Goal: Transaction & Acquisition: Purchase product/service

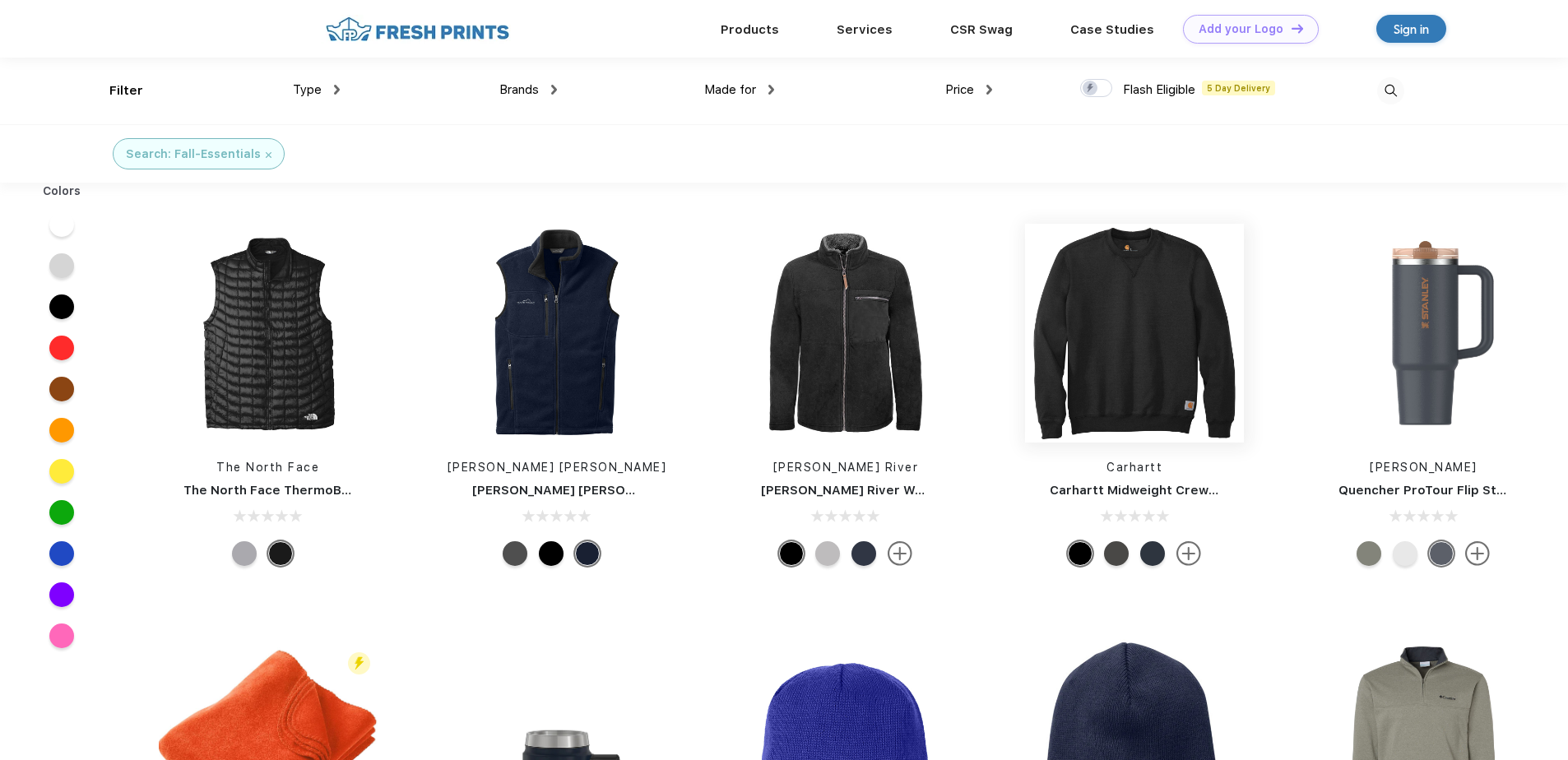
click at [1119, 353] on img at bounding box center [1135, 333] width 219 height 219
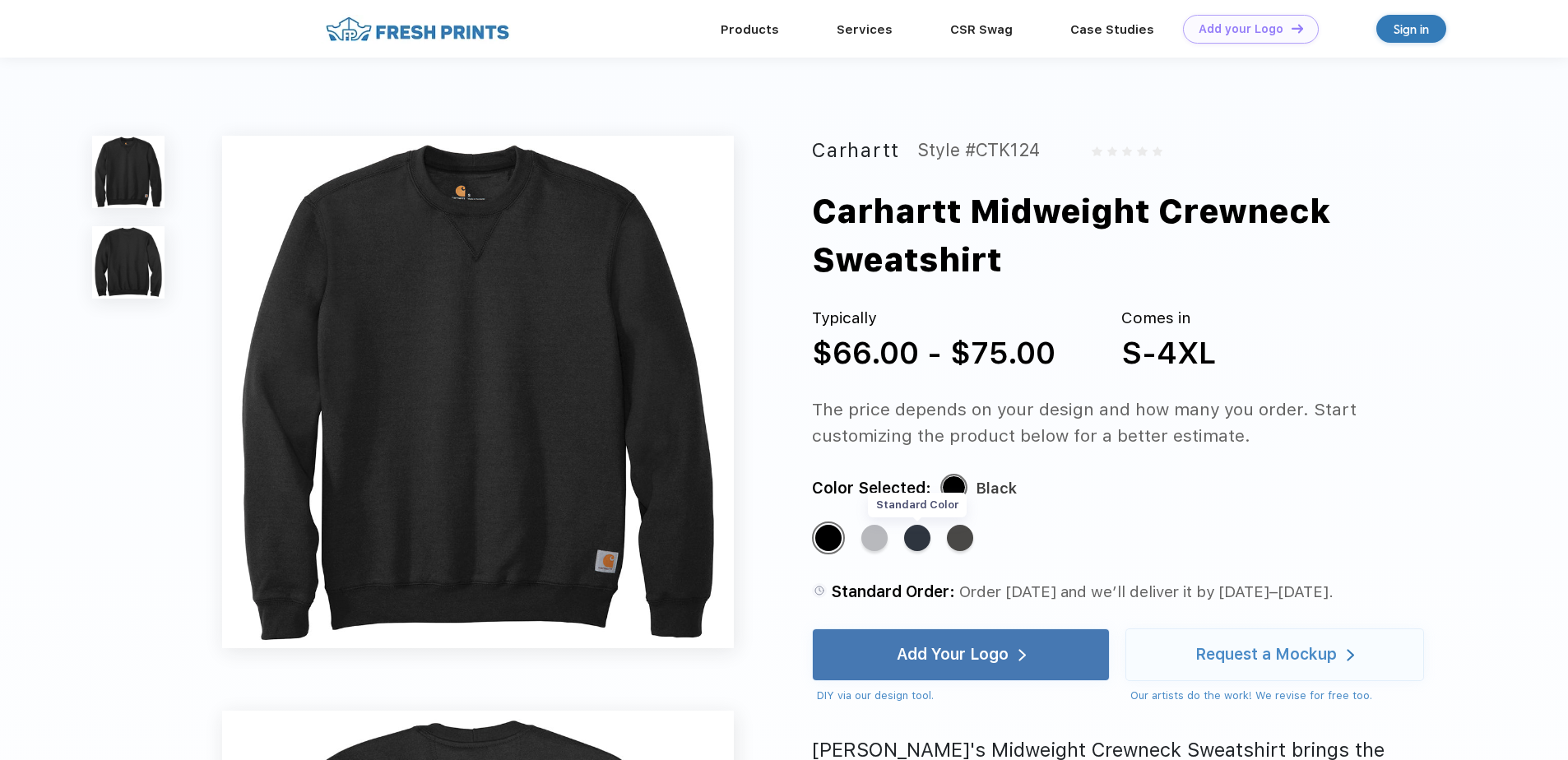
click at [917, 546] on div "Standard Color" at bounding box center [917, 538] width 27 height 27
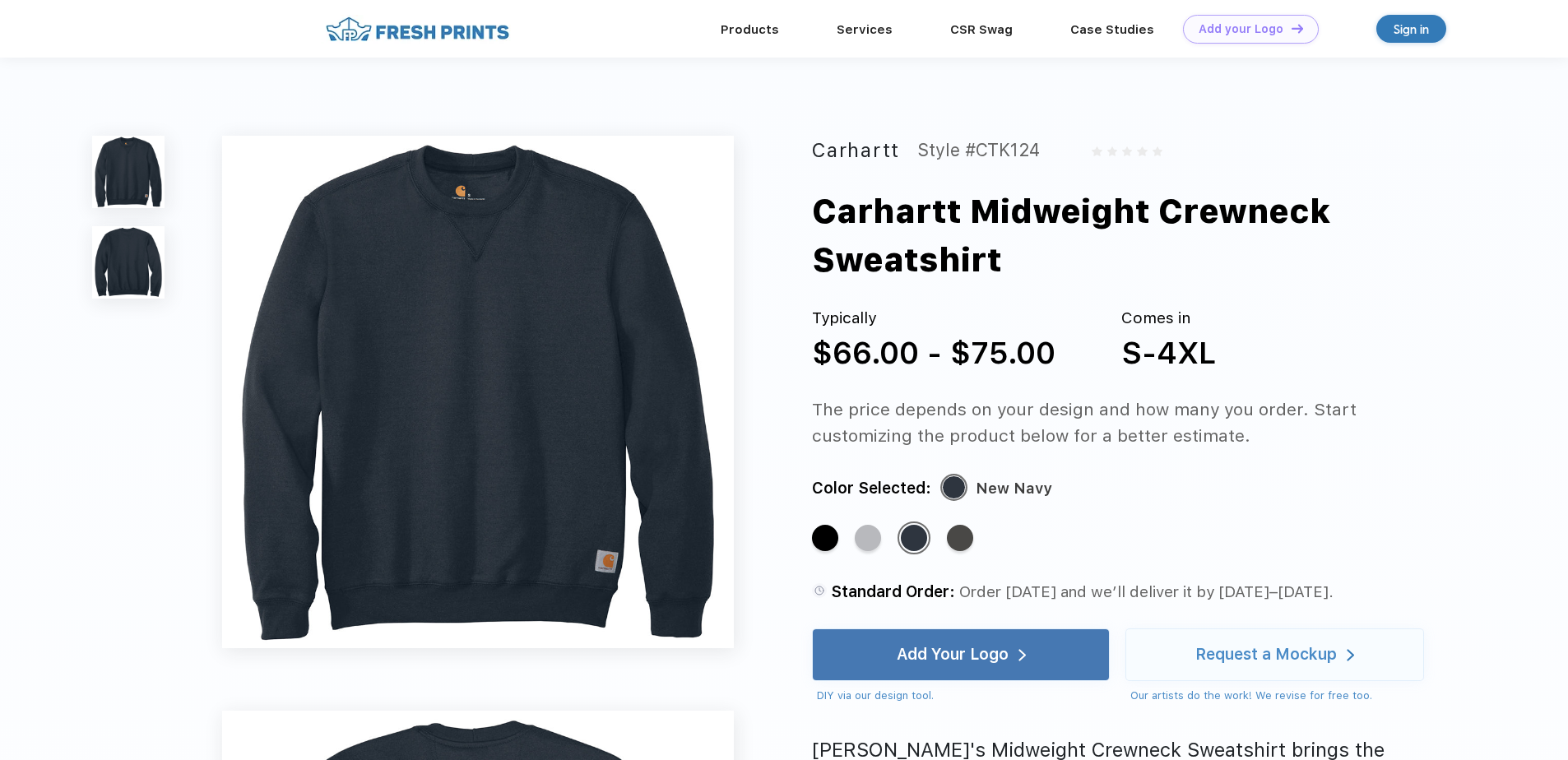
click at [109, 262] on img at bounding box center [128, 262] width 72 height 72
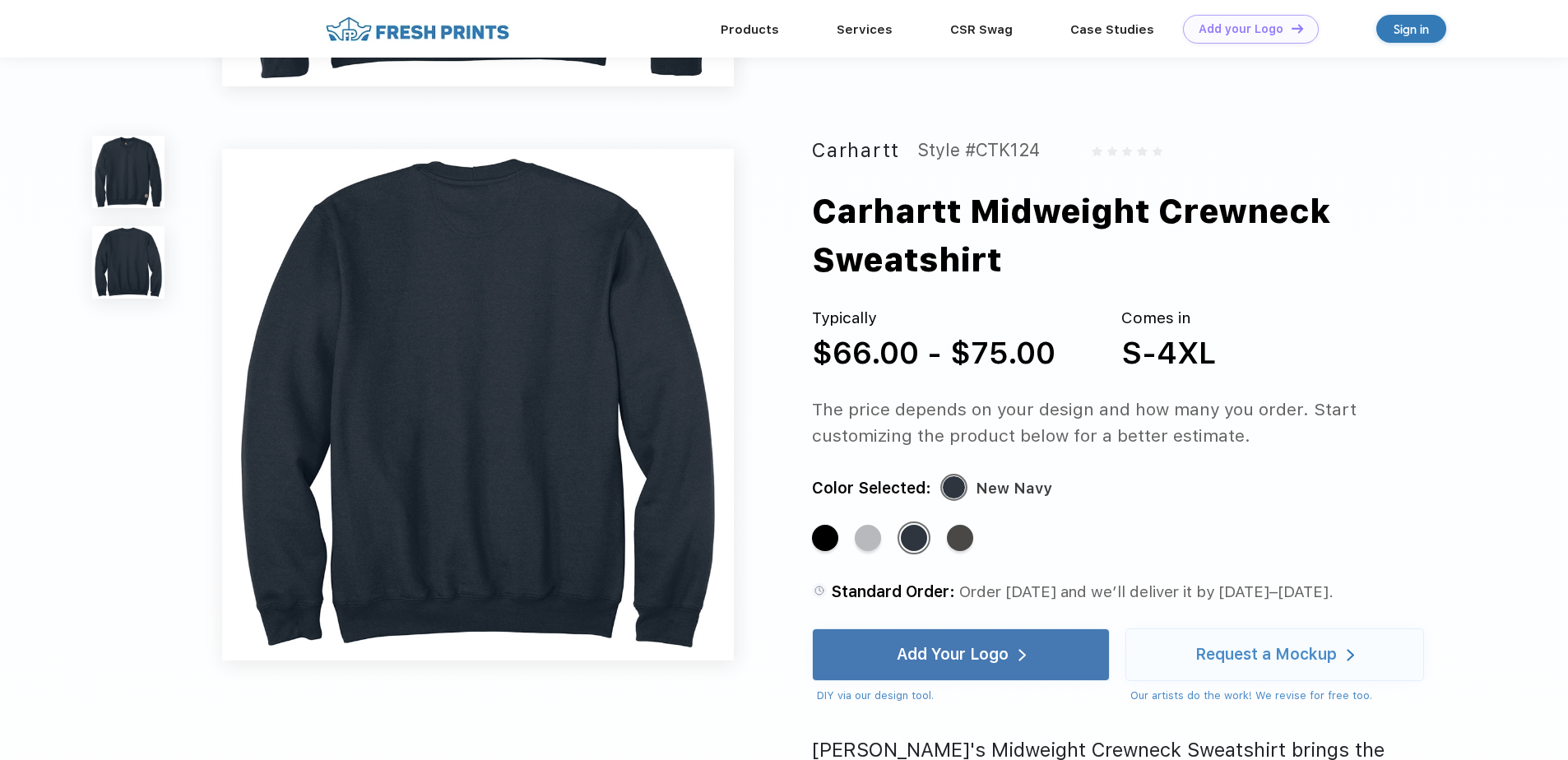
scroll to position [540, 0]
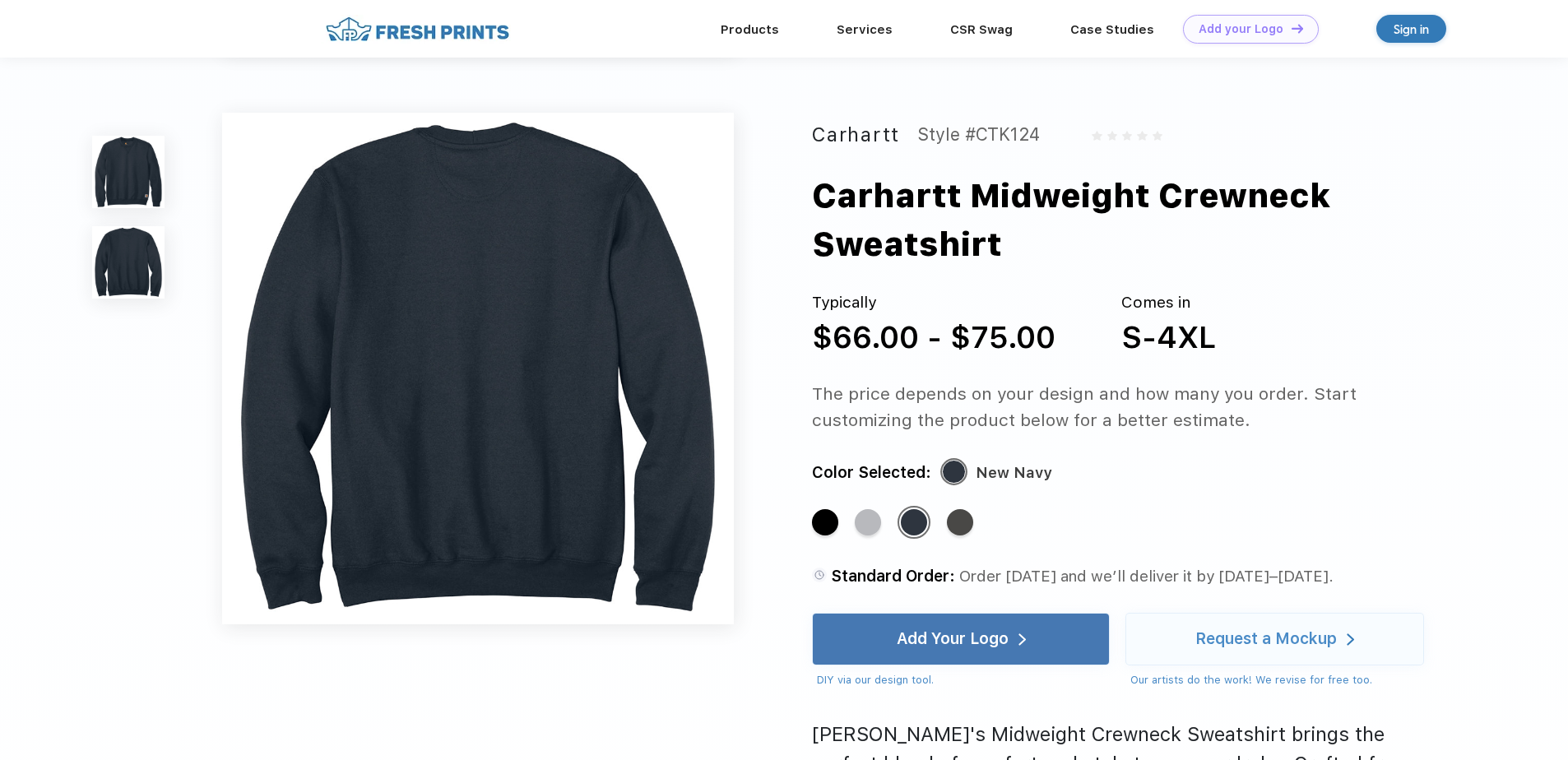
click at [114, 157] on img at bounding box center [128, 172] width 72 height 72
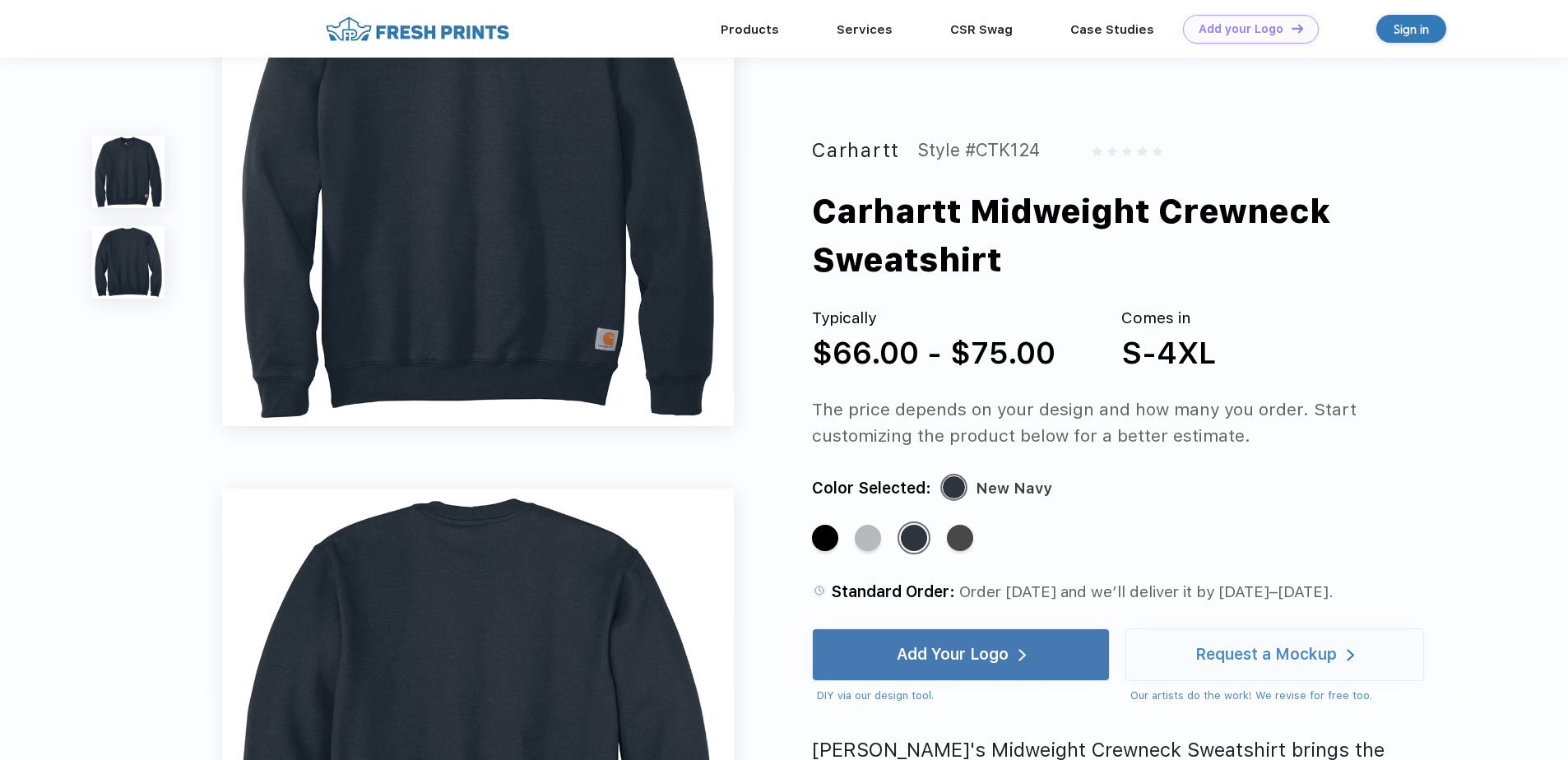
scroll to position [0, 0]
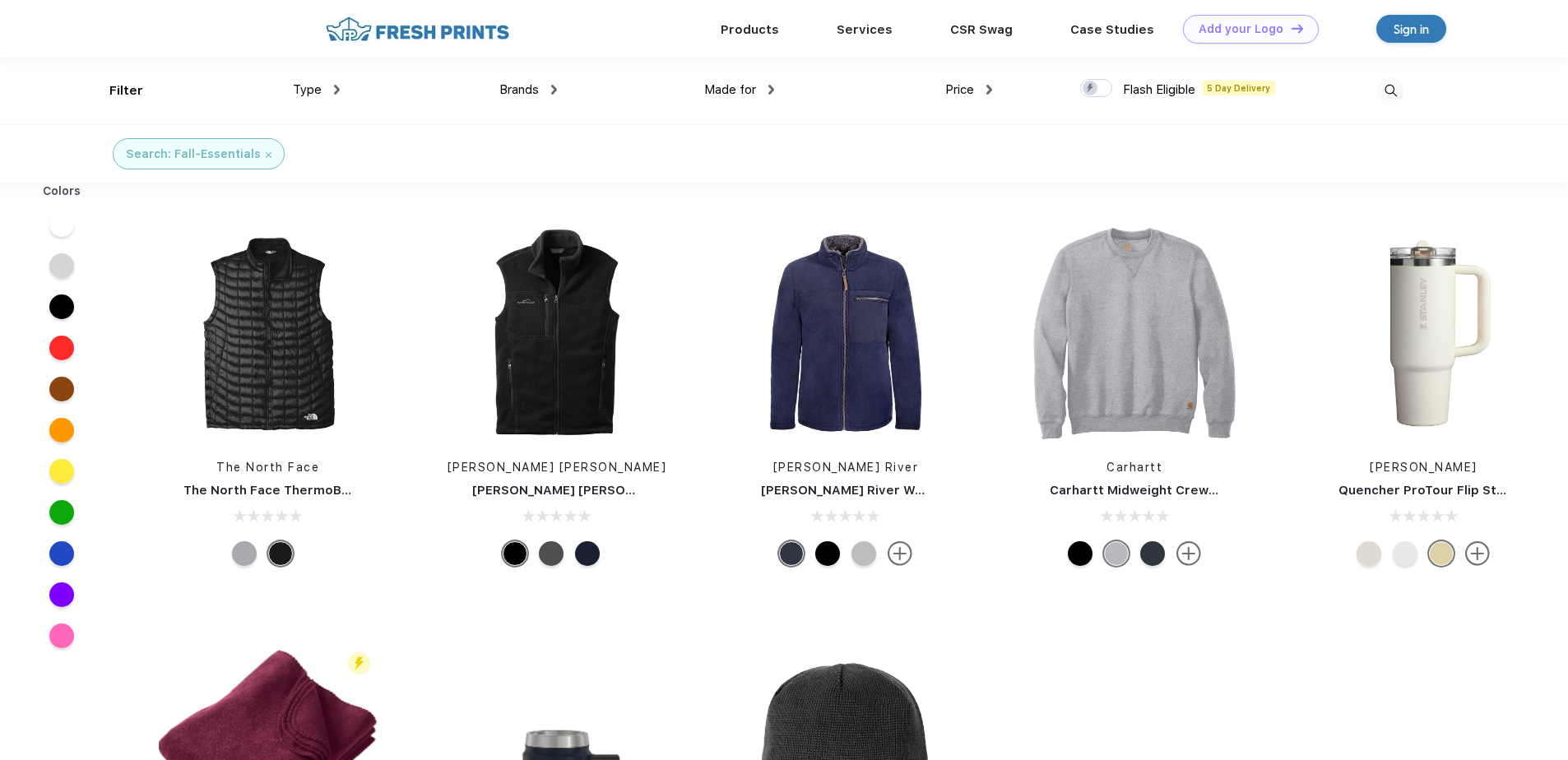
scroll to position [1, 0]
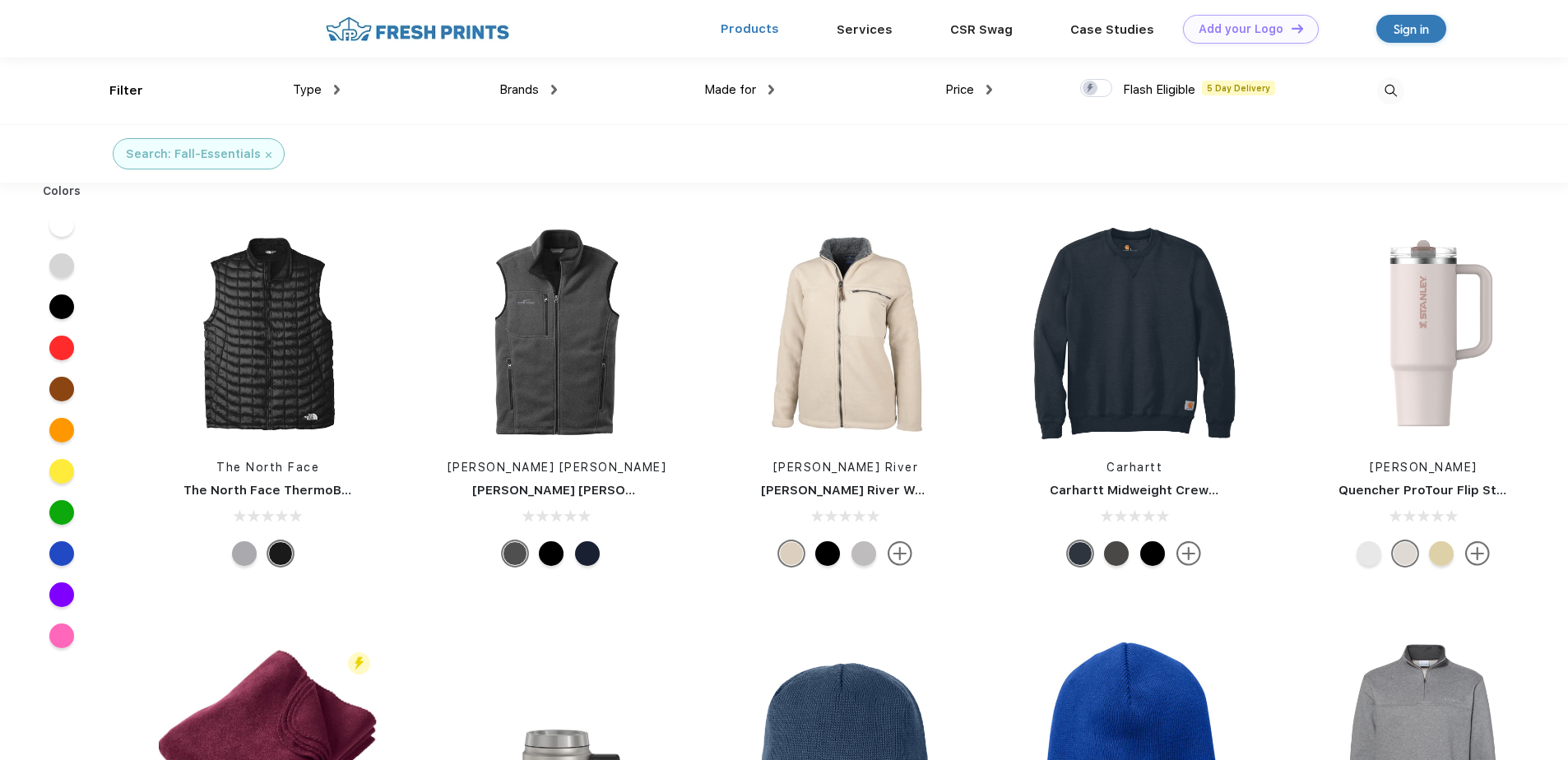
click at [738, 31] on link "Products" at bounding box center [750, 29] width 58 height 15
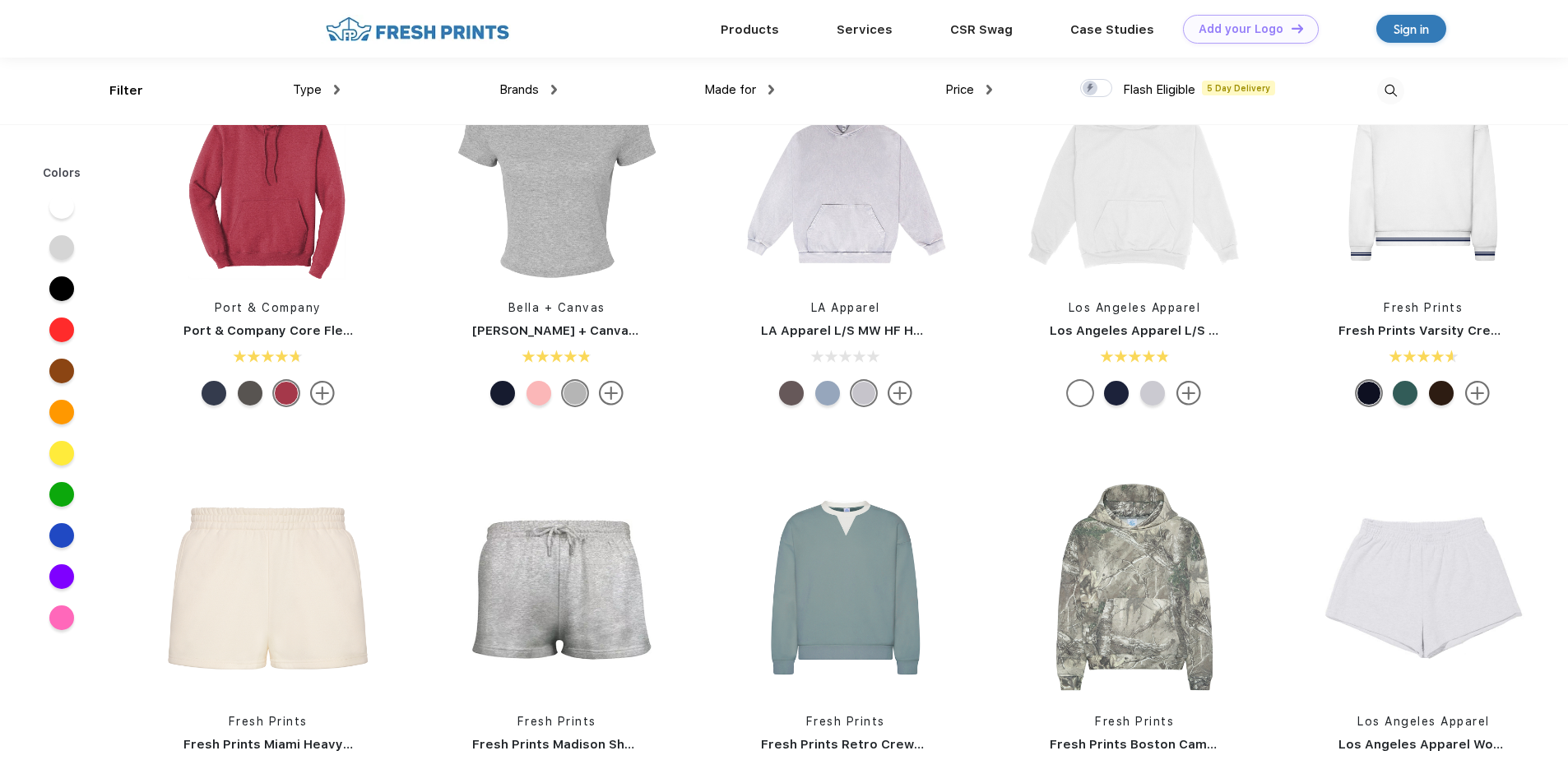
scroll to position [223, 0]
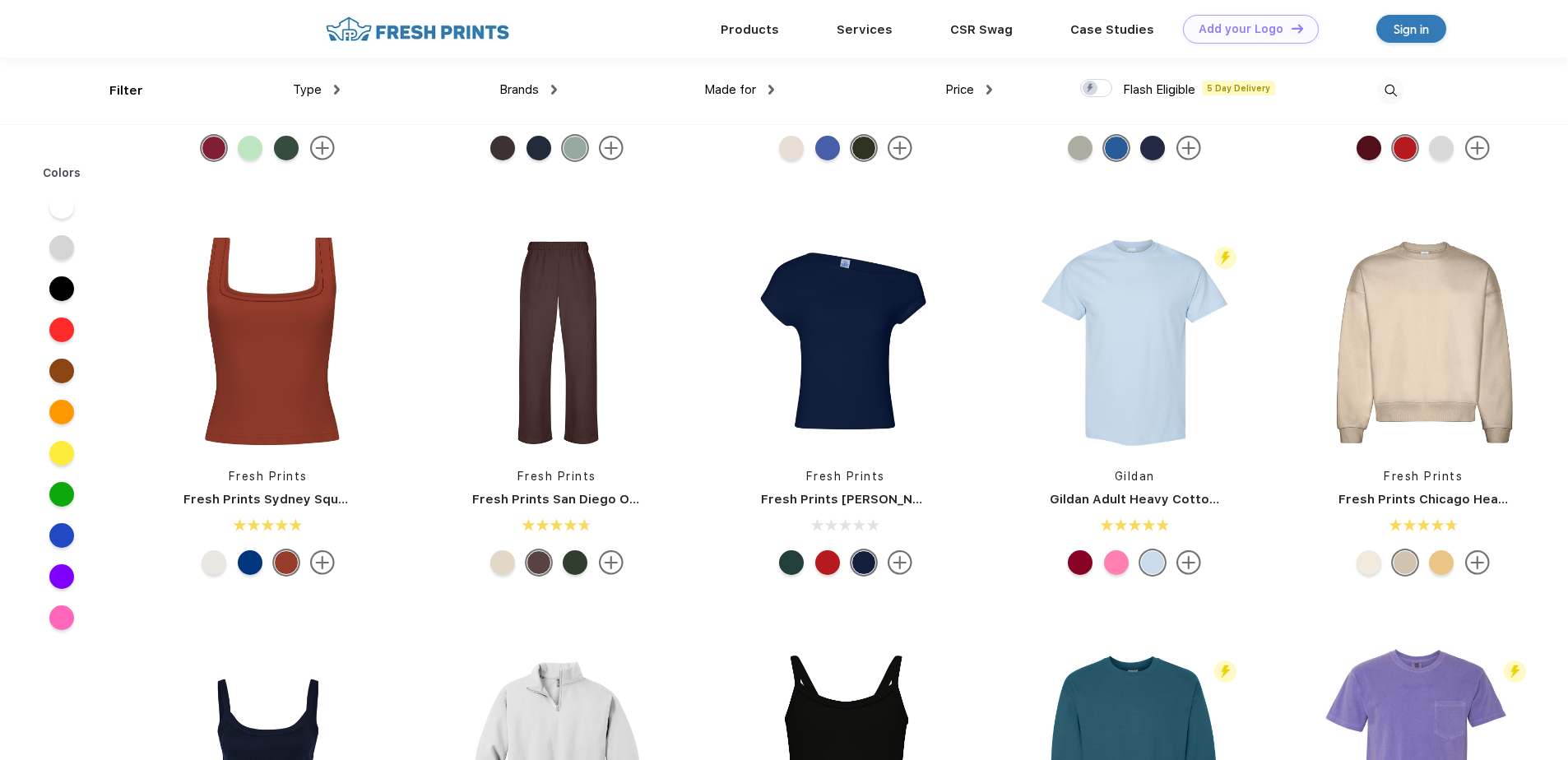
click at [545, 89] on div "Brands" at bounding box center [528, 90] width 57 height 19
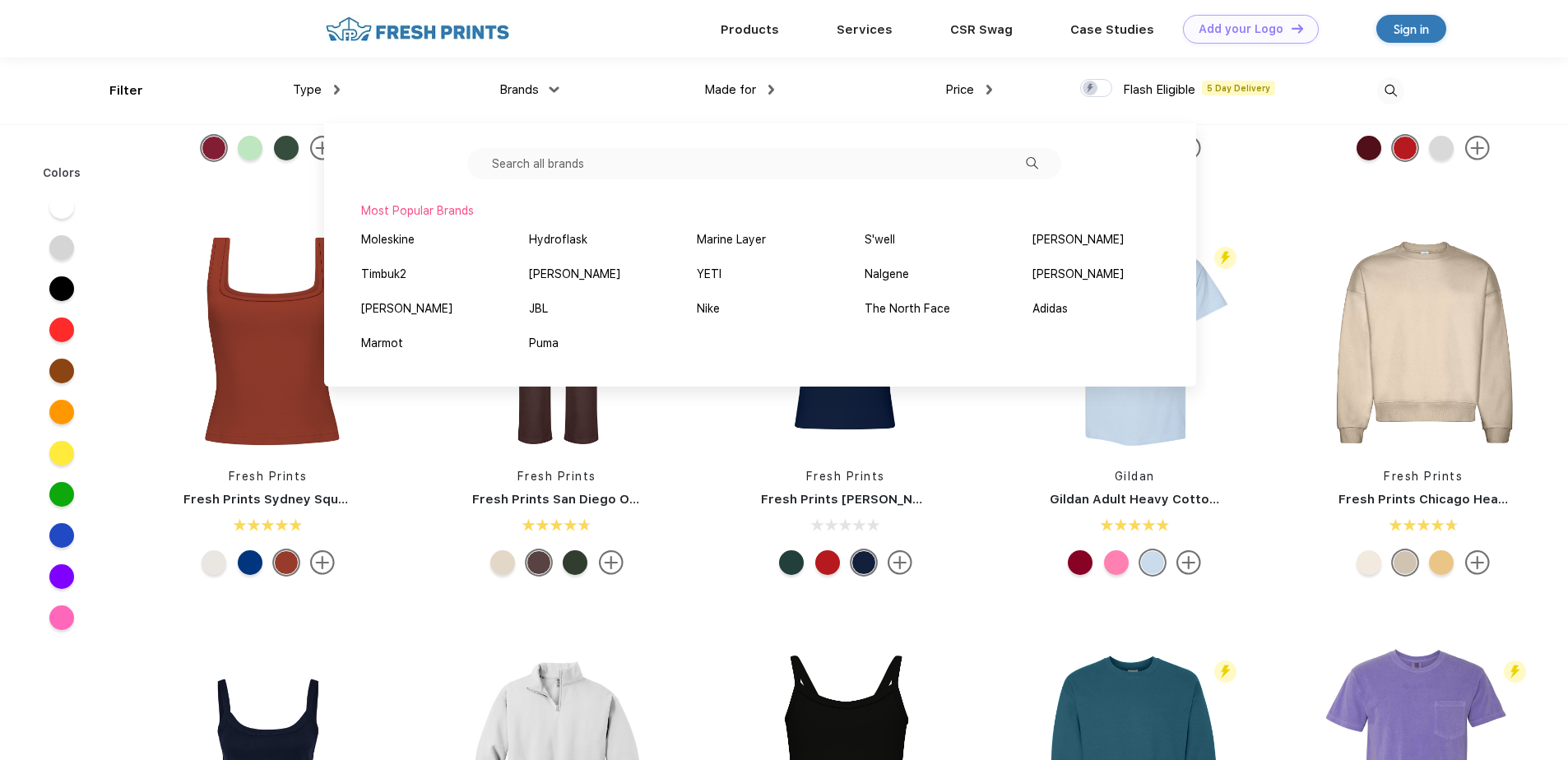
click at [566, 157] on input "text" at bounding box center [764, 164] width 594 height 31
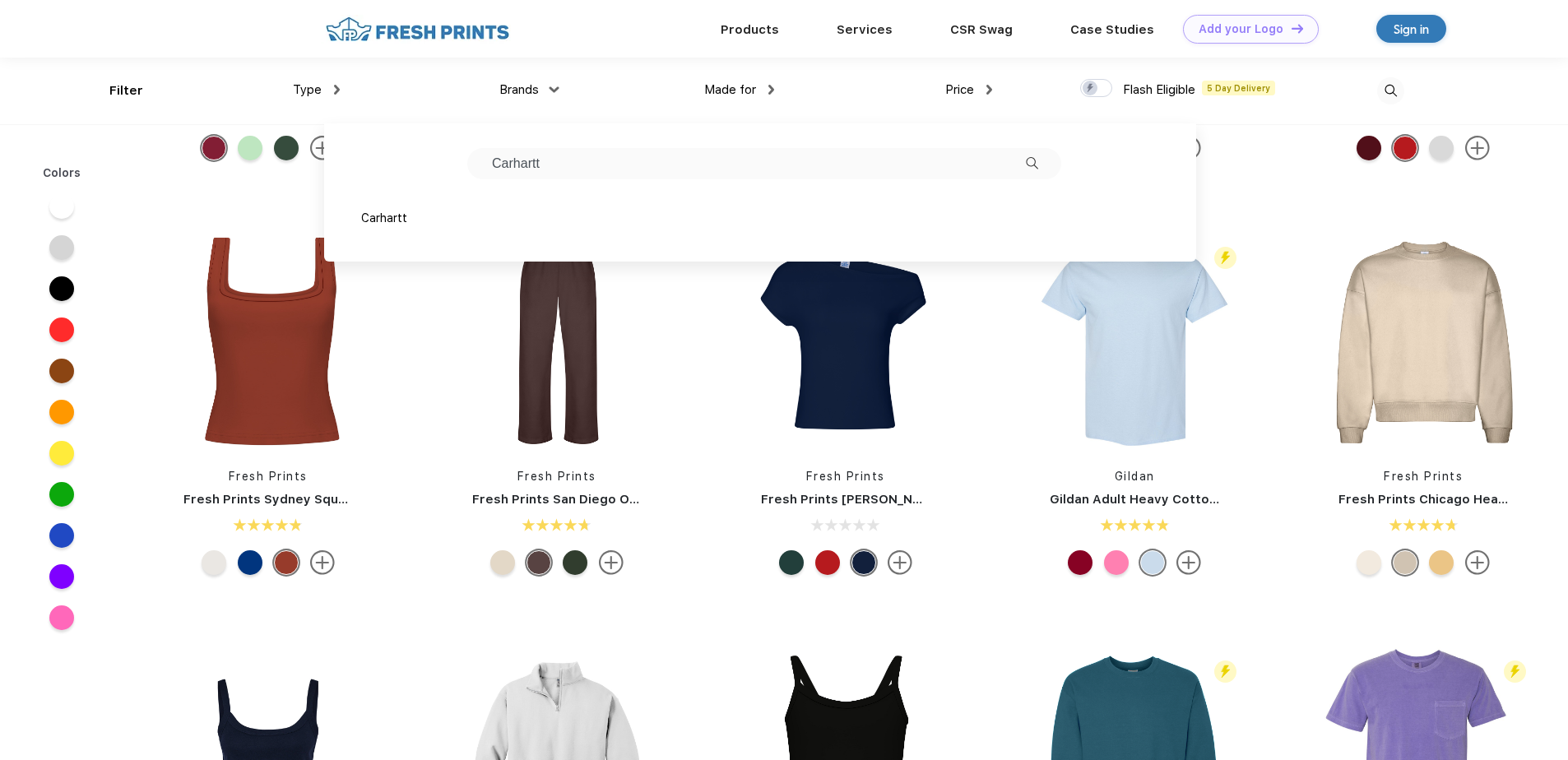
type input "Carhartt"
click at [380, 223] on div "Carhartt" at bounding box center [385, 218] width 46 height 17
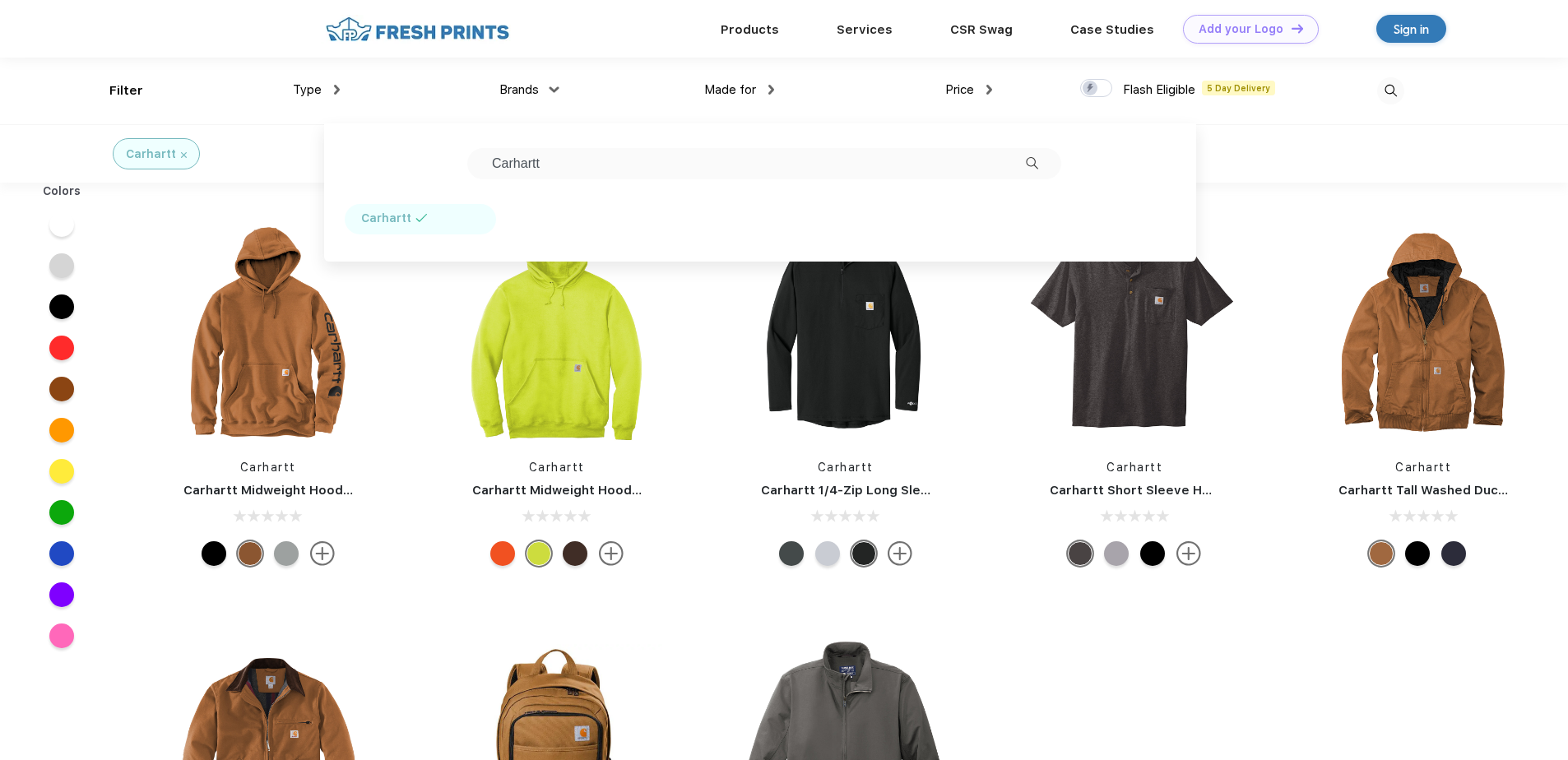
click at [244, 177] on div "Carhartt" at bounding box center [160, 153] width 345 height 57
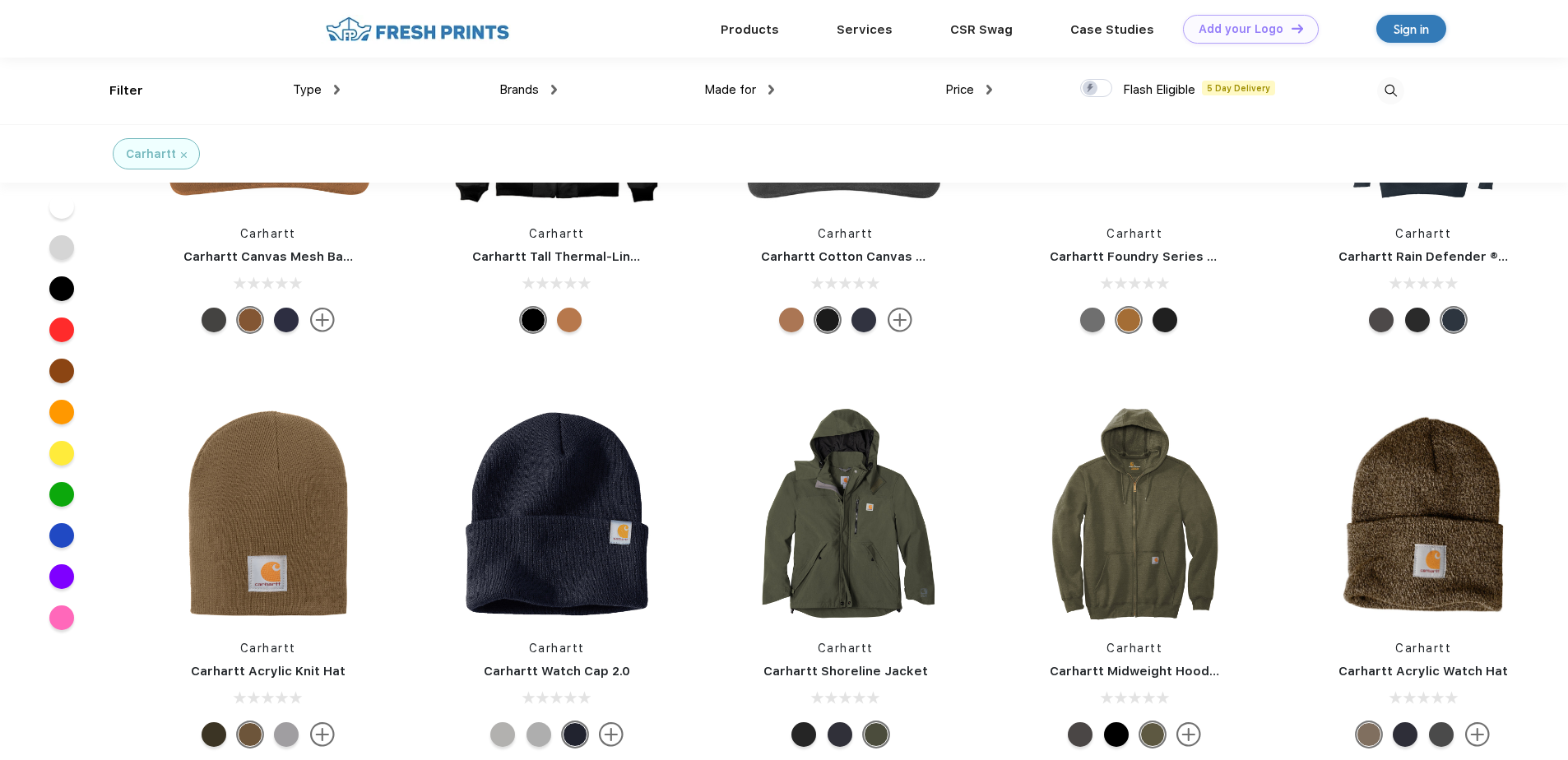
scroll to position [1810, 0]
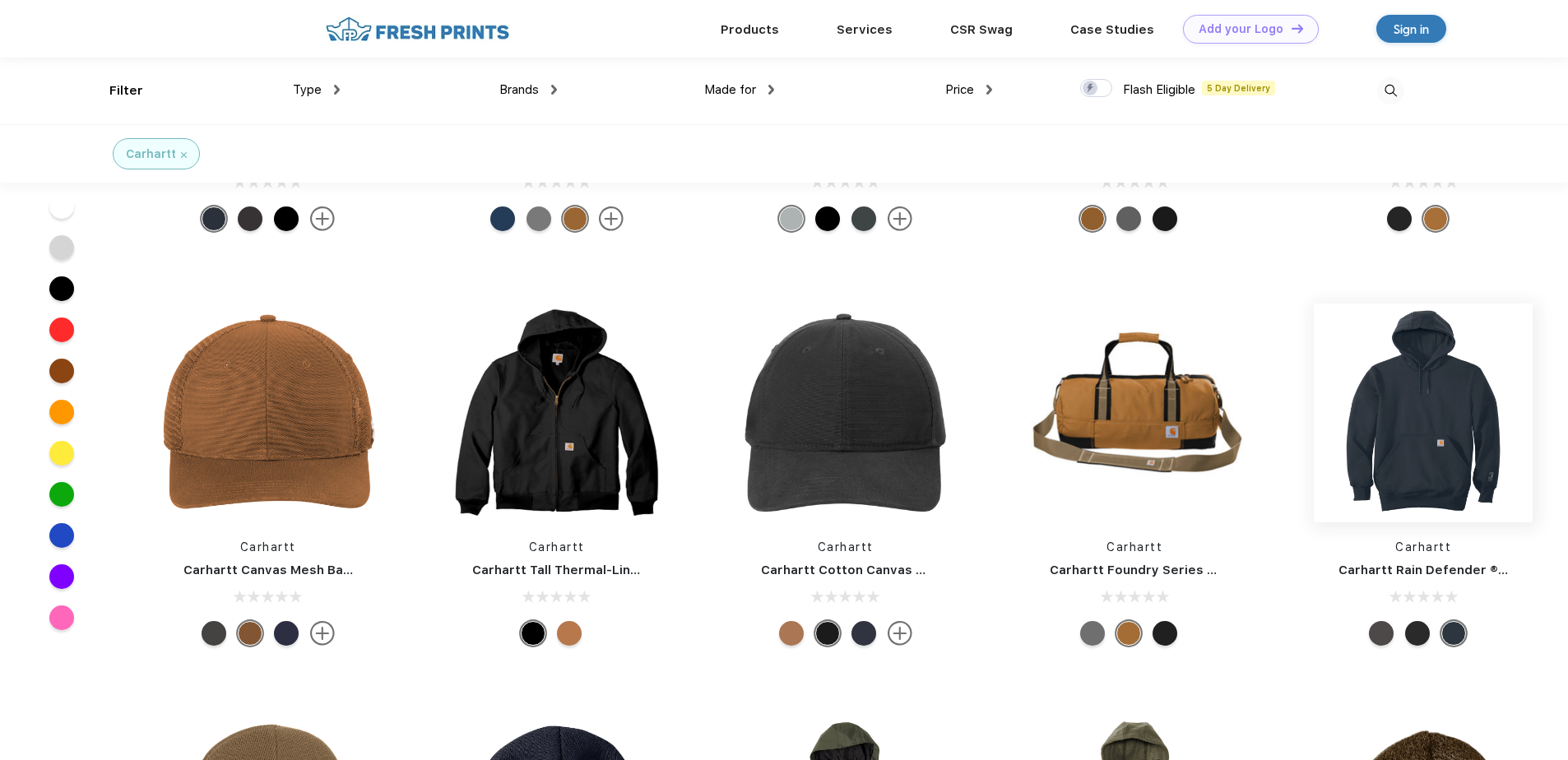
click at [1411, 451] on img at bounding box center [1423, 413] width 219 height 219
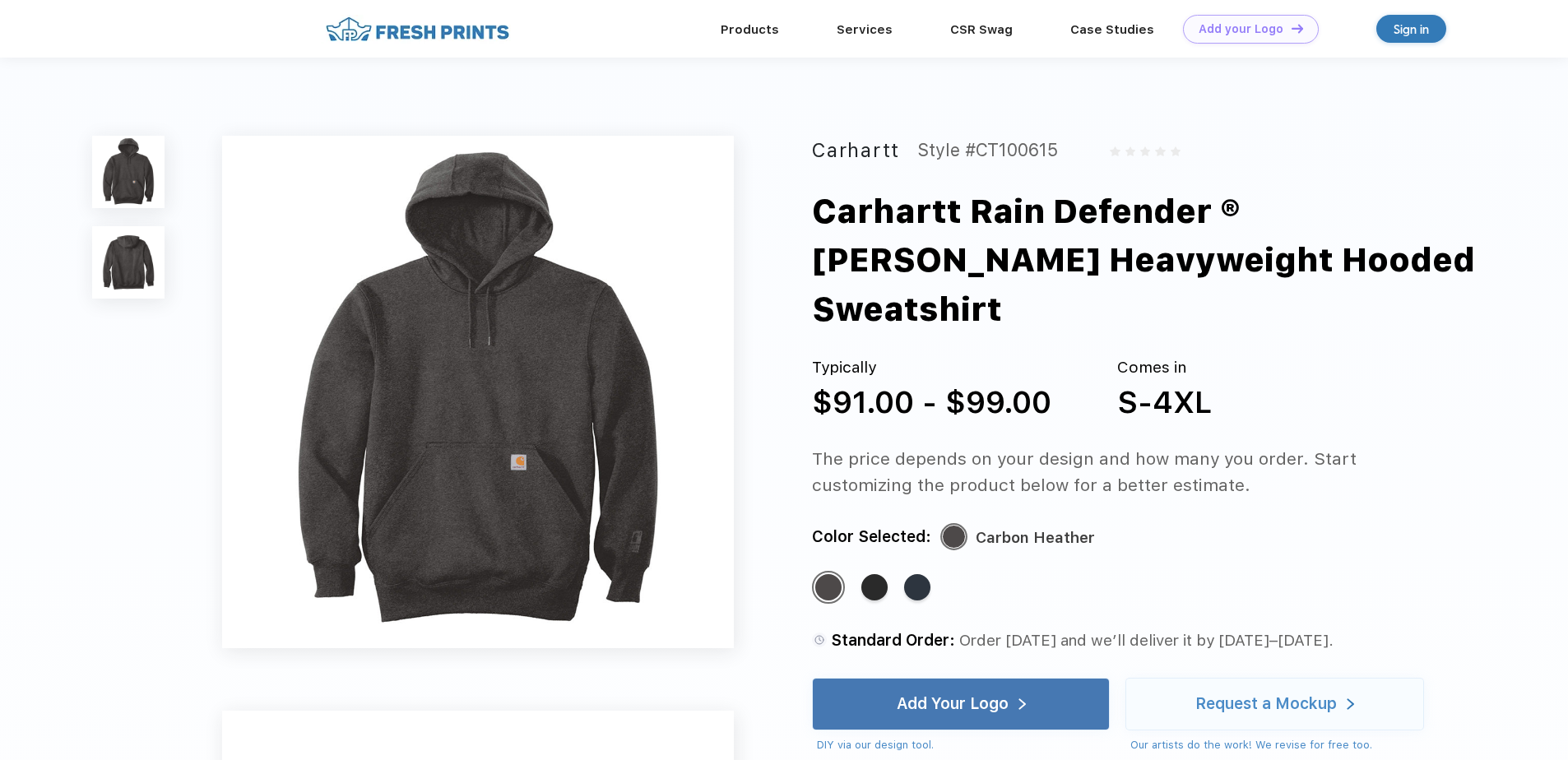
click at [121, 254] on img at bounding box center [128, 262] width 72 height 72
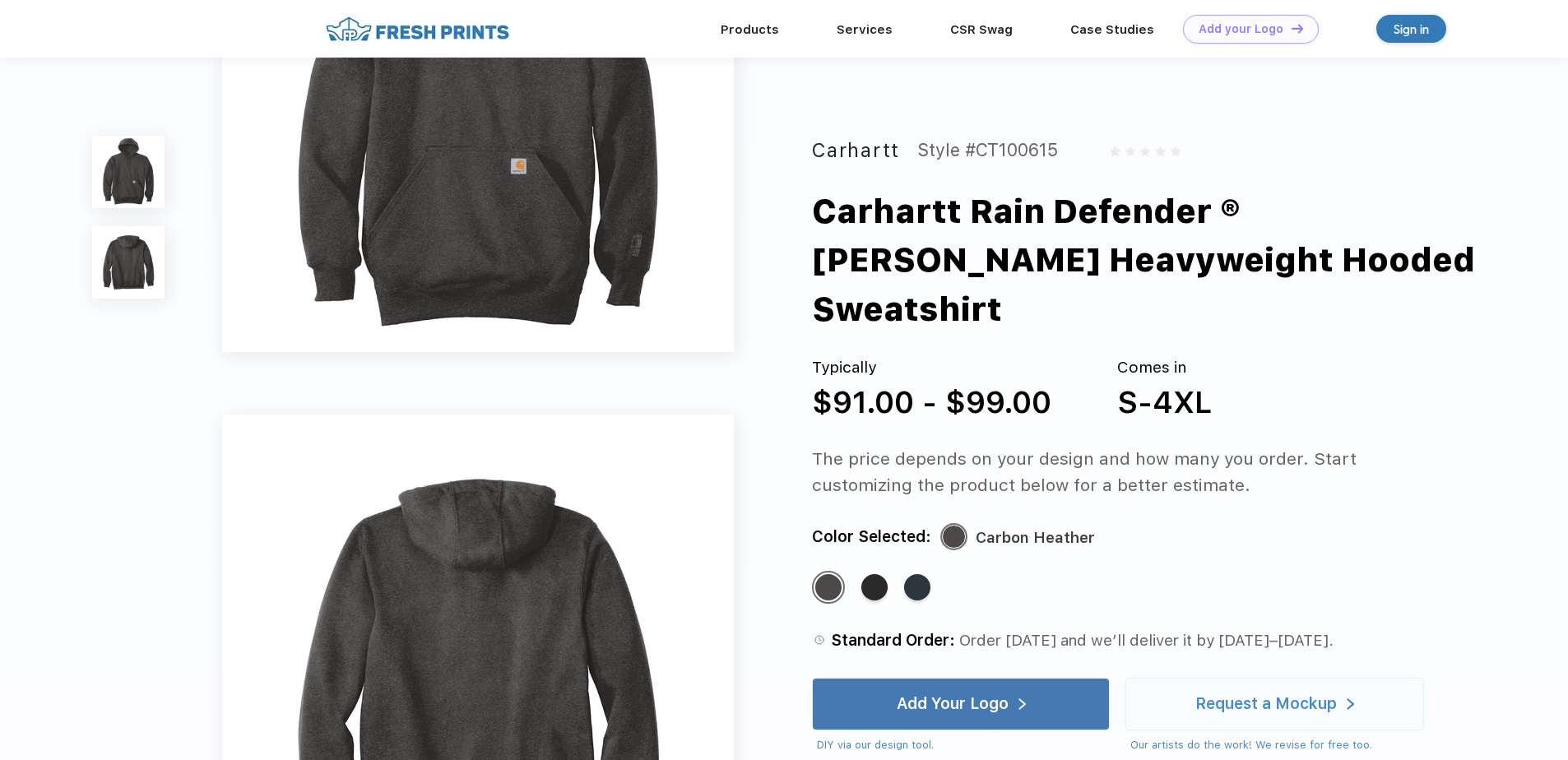
scroll to position [540, 0]
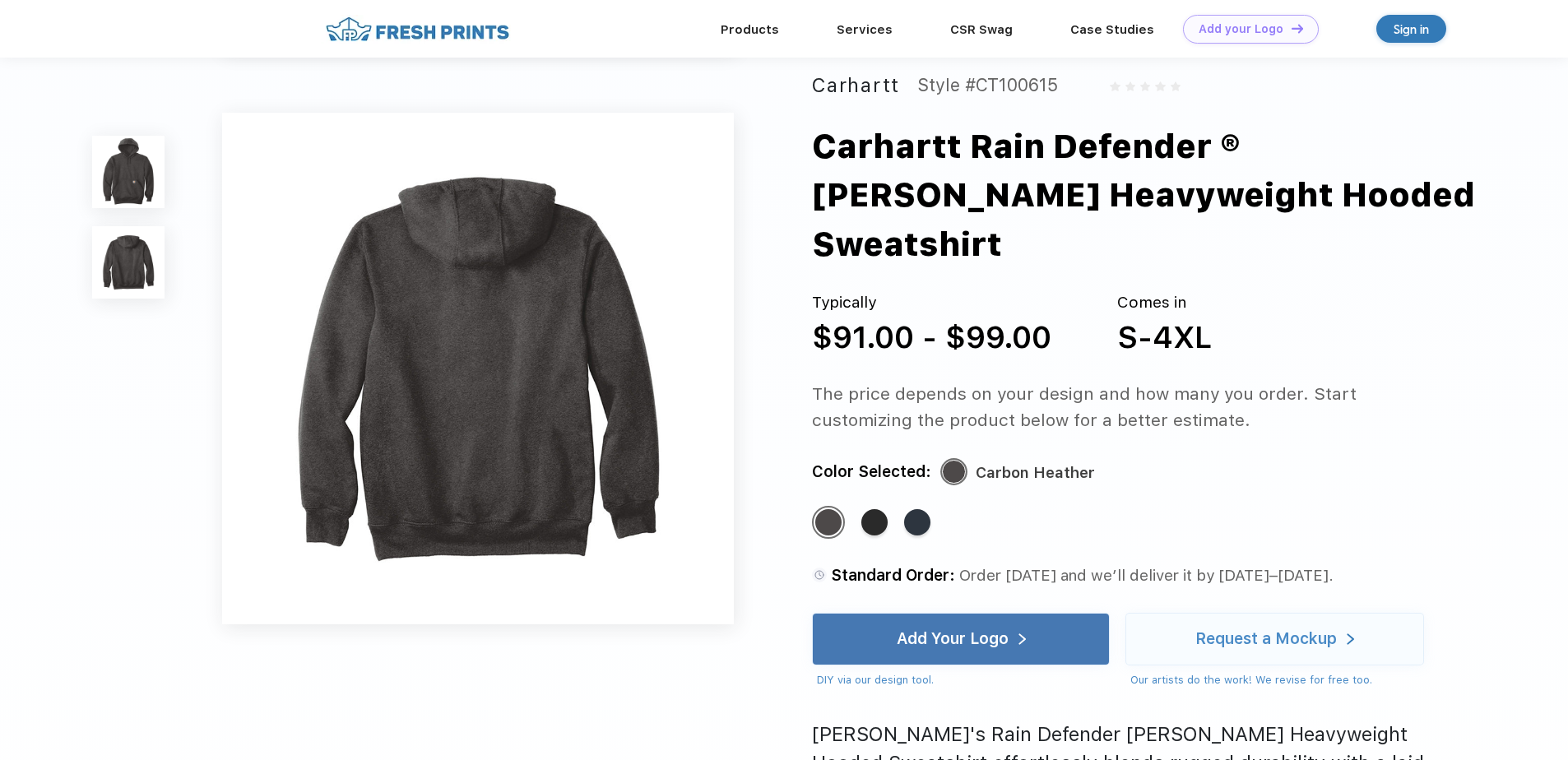
click at [109, 187] on img at bounding box center [128, 172] width 72 height 72
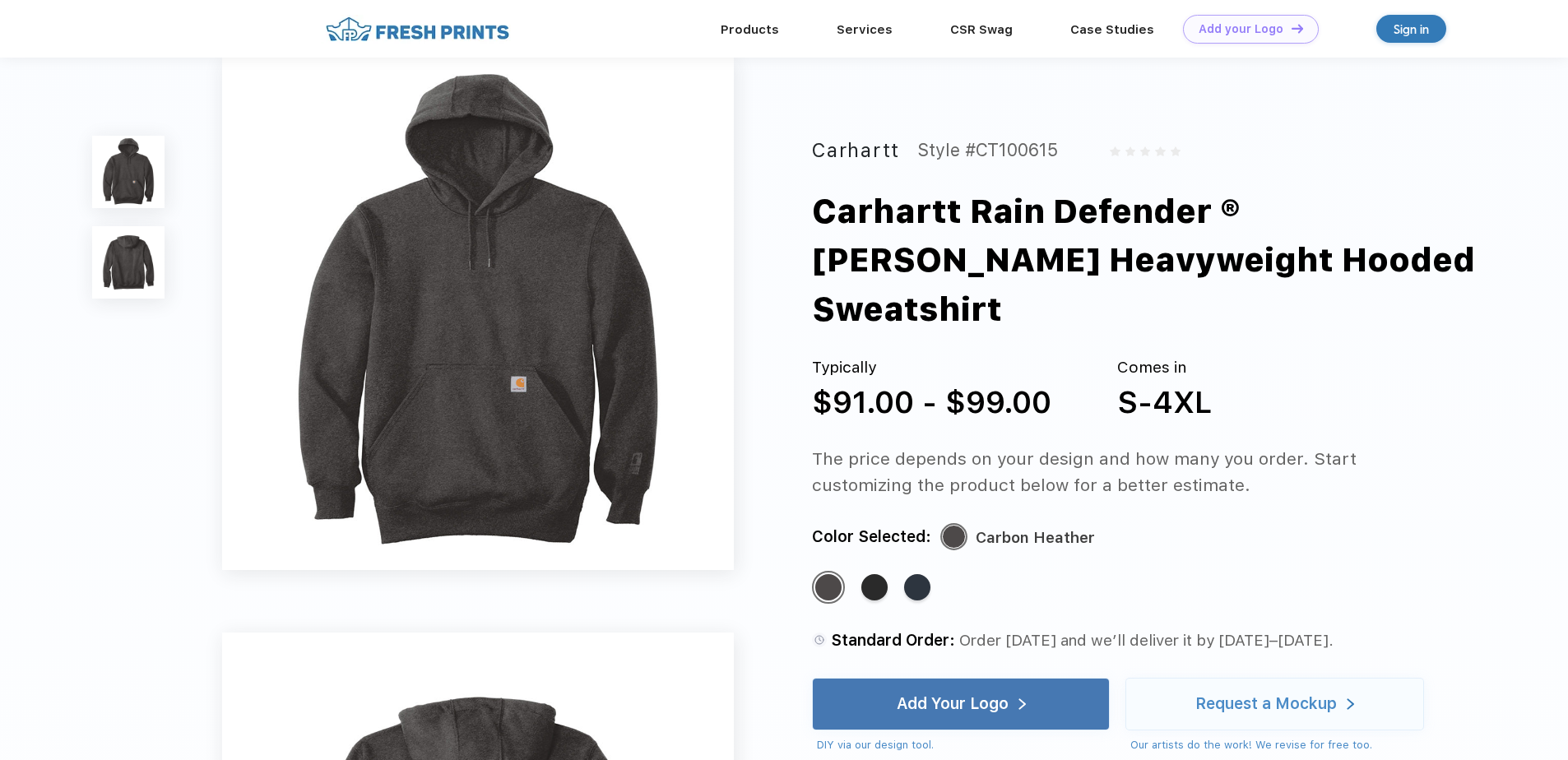
scroll to position [0, 0]
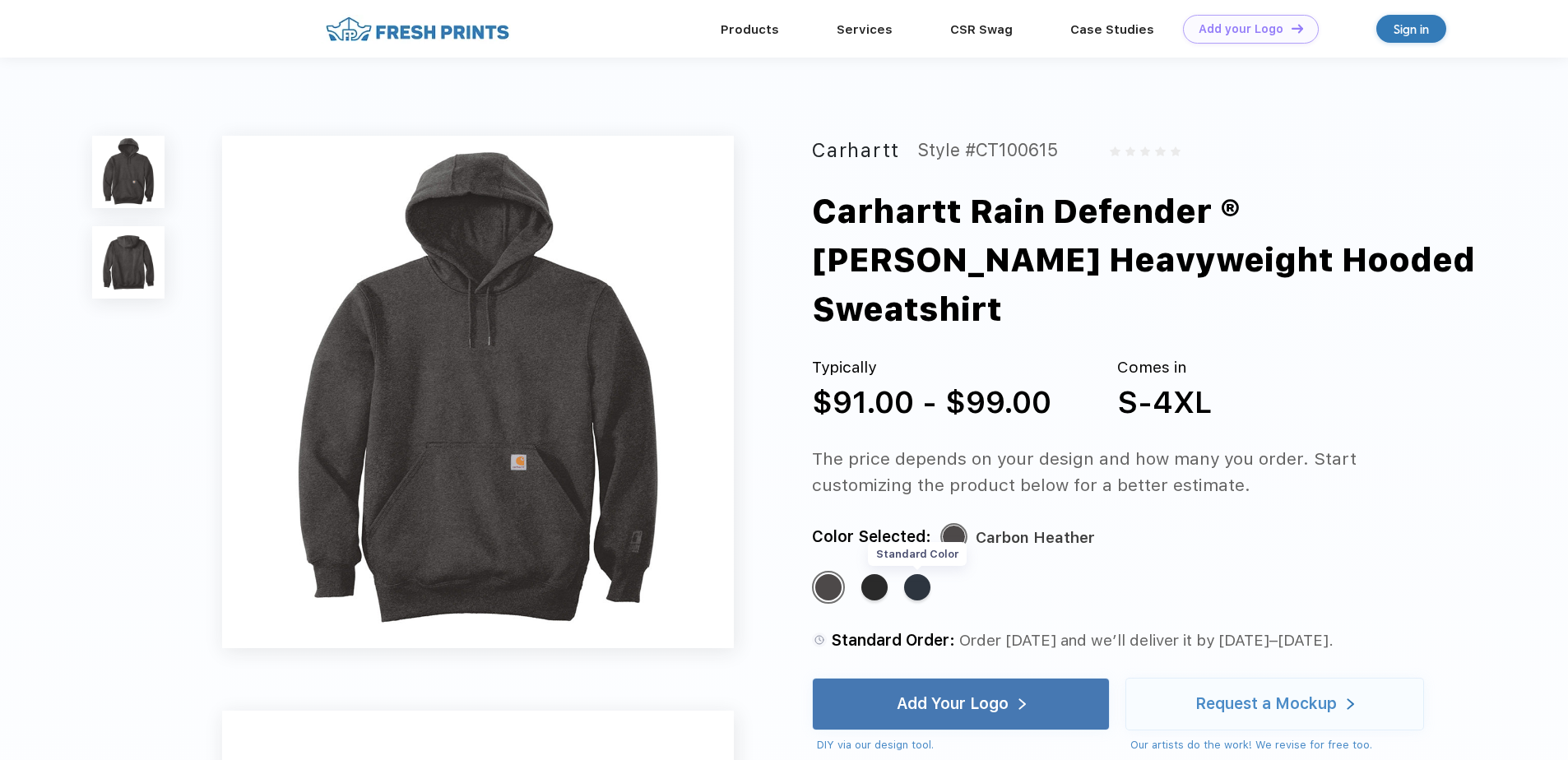
click at [927, 574] on div "Standard Color" at bounding box center [917, 588] width 27 height 27
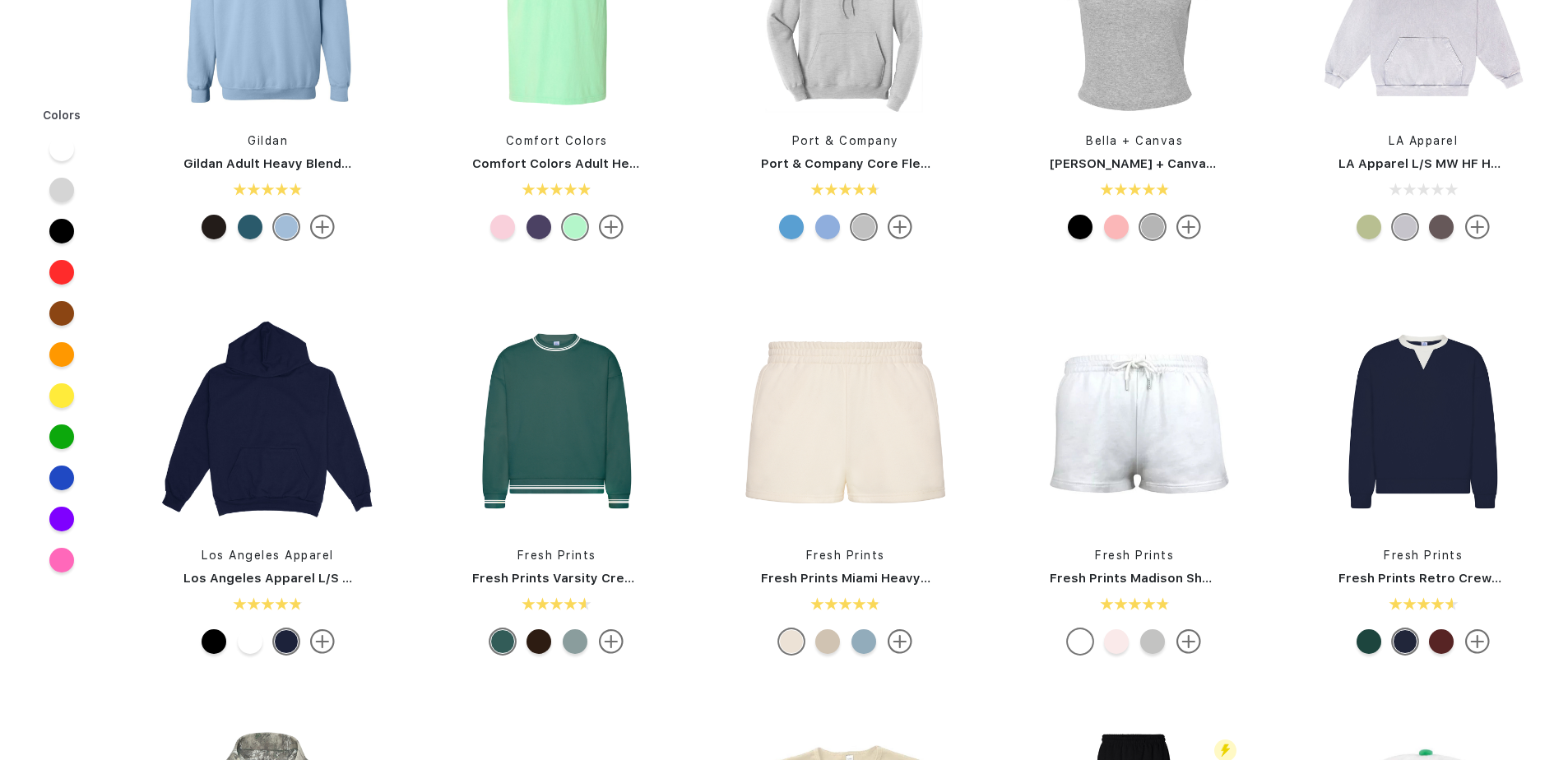
scroll to position [1810, 0]
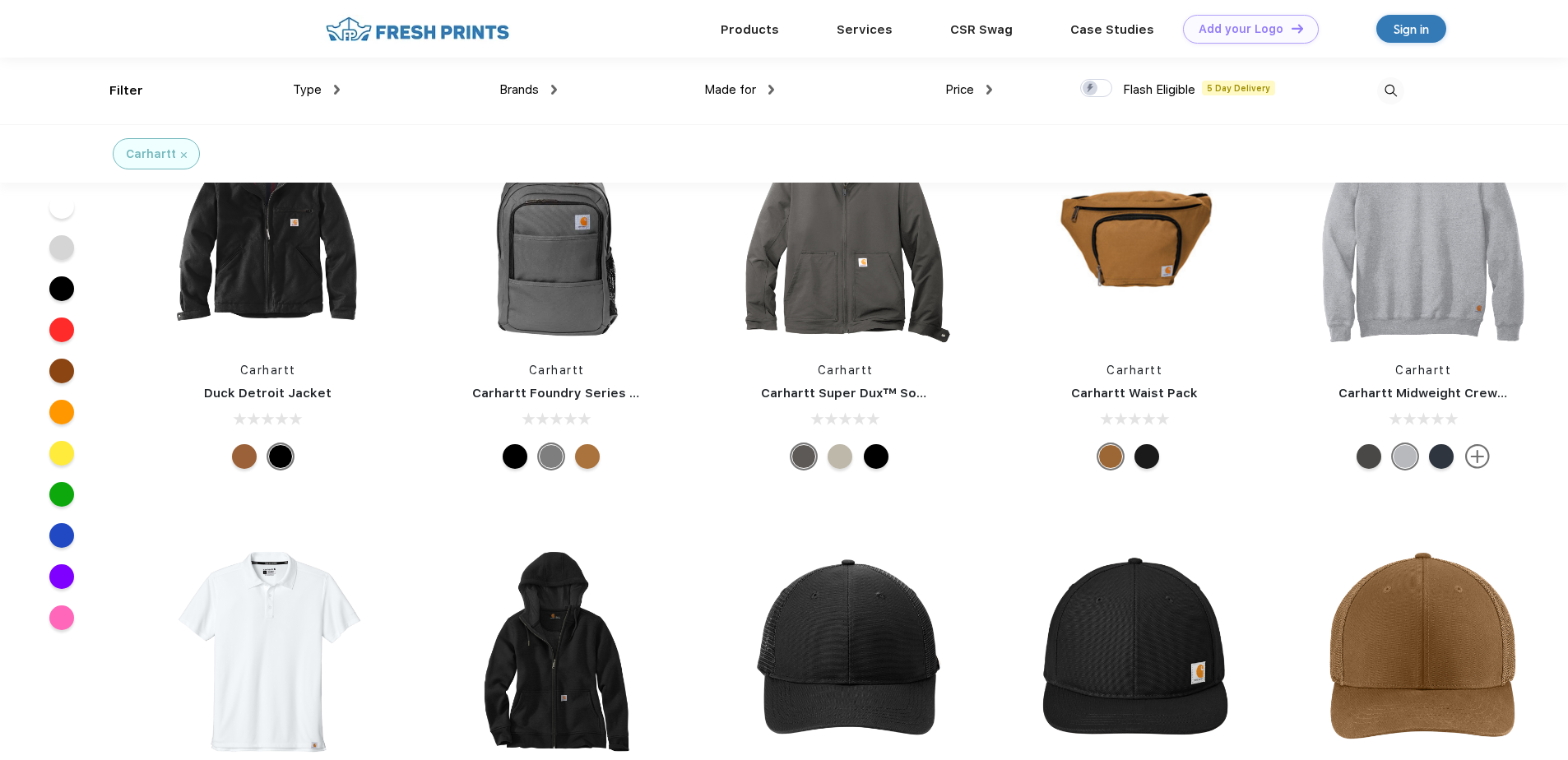
scroll to position [165, 0]
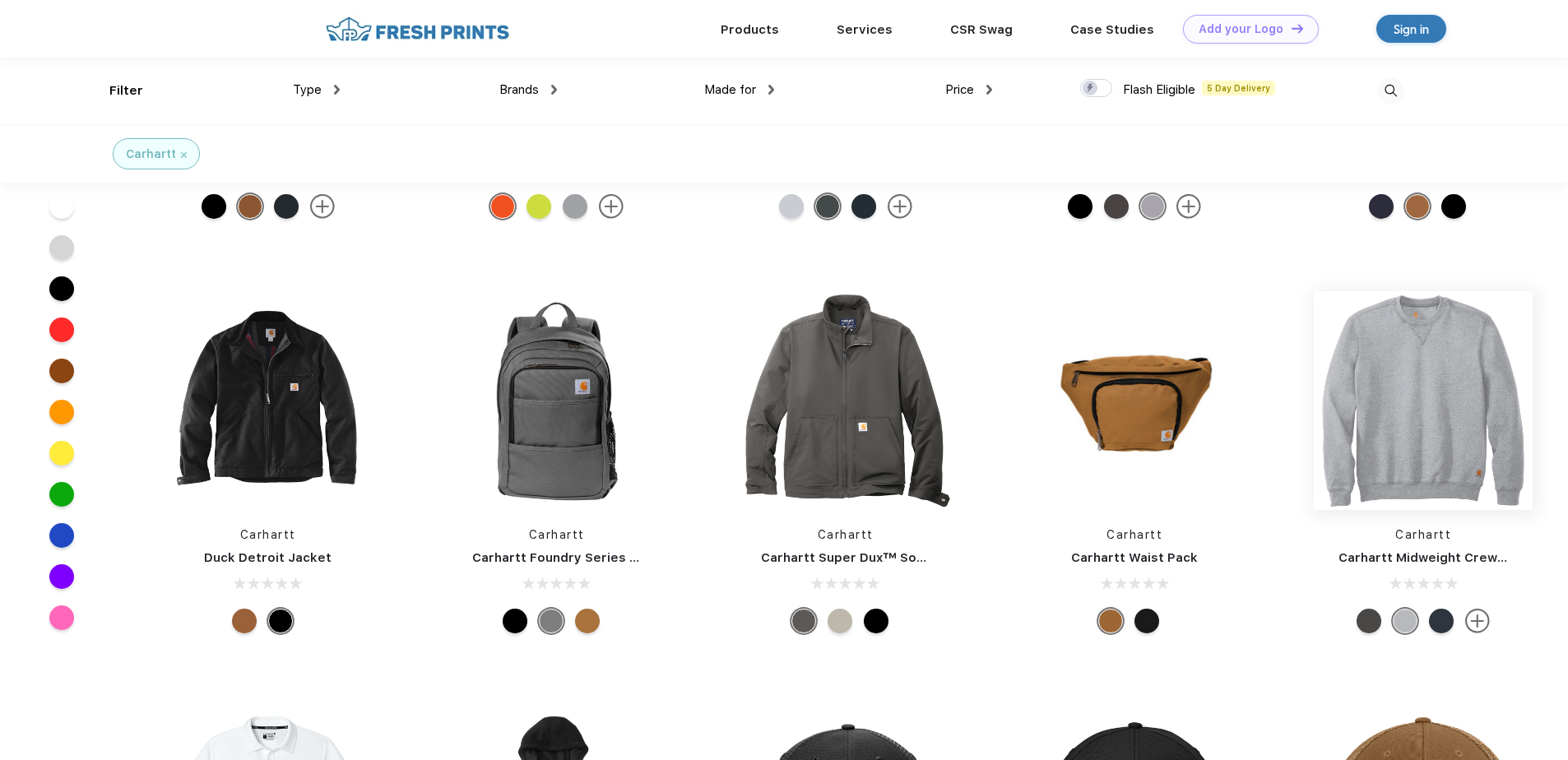
click at [1389, 506] on img at bounding box center [1423, 400] width 219 height 219
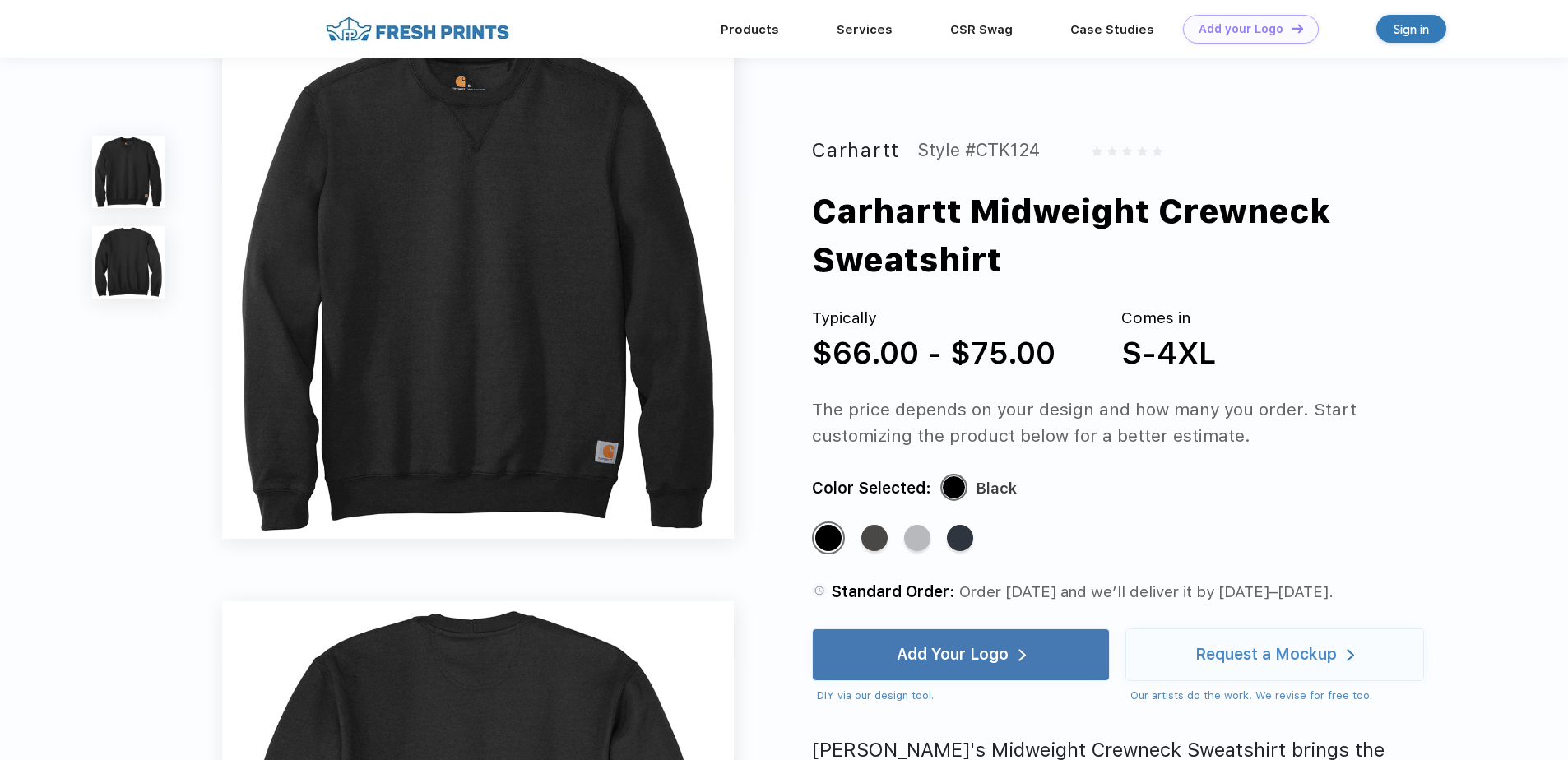
scroll to position [247, 0]
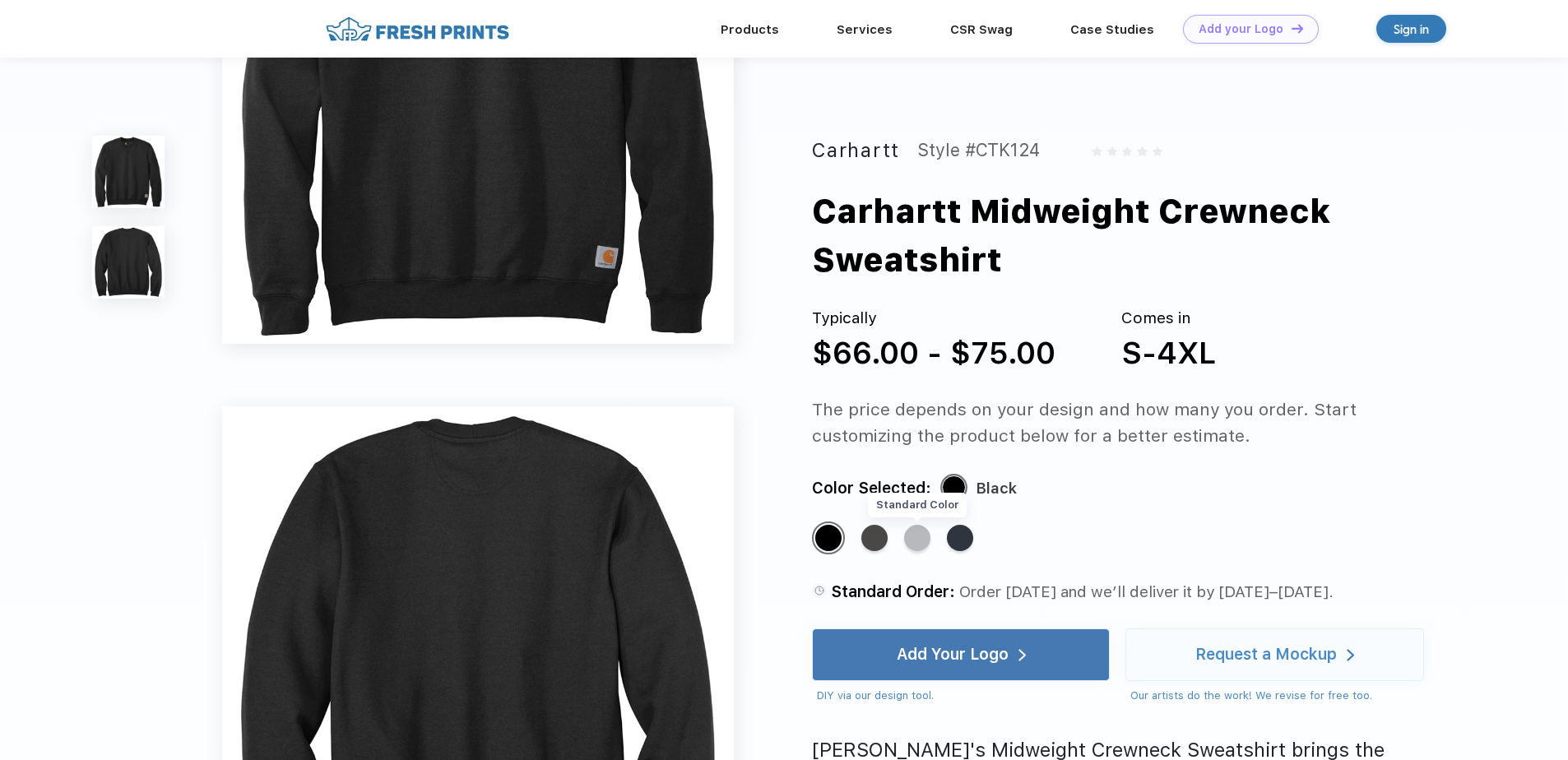
click at [907, 538] on div "Standard Color" at bounding box center [917, 538] width 27 height 27
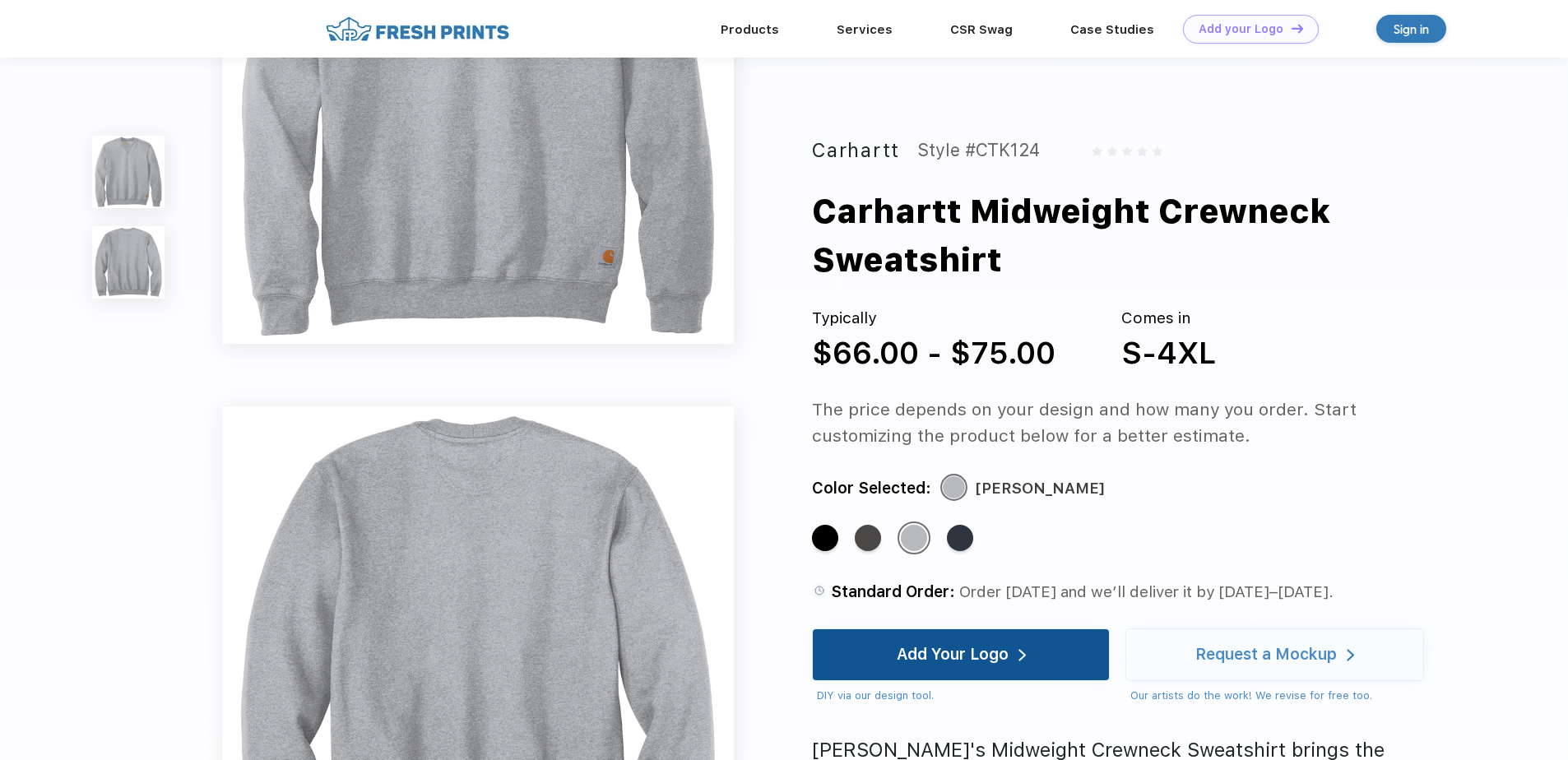
click at [956, 661] on div "Add Your Logo" at bounding box center [952, 655] width 112 height 17
